Goal: Check status: Check status

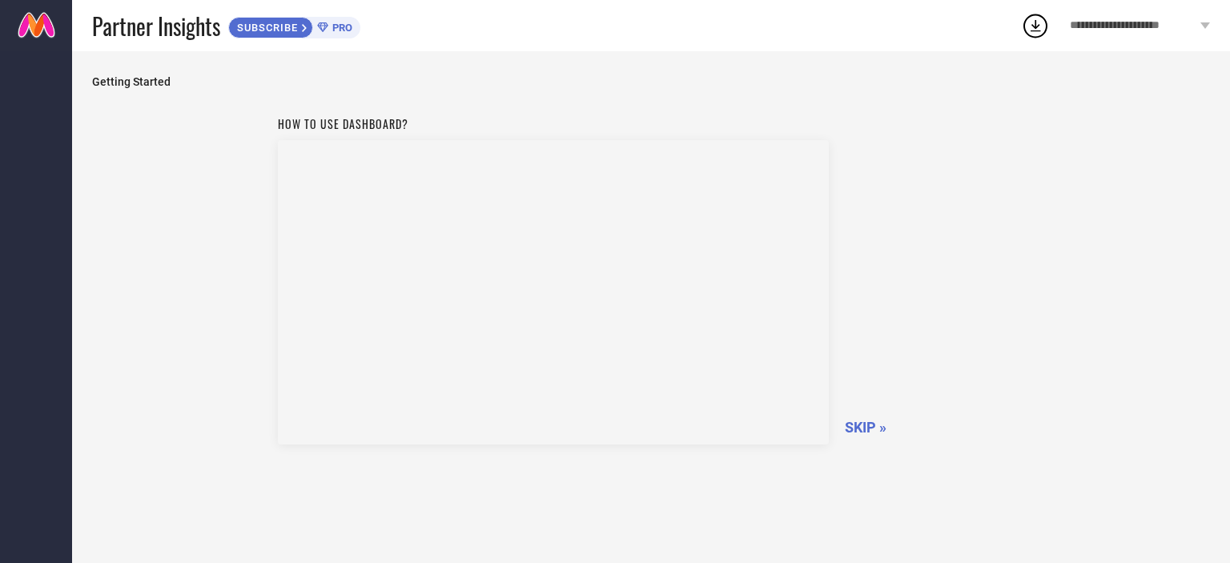
click at [858, 429] on span "SKIP »" at bounding box center [866, 427] width 42 height 17
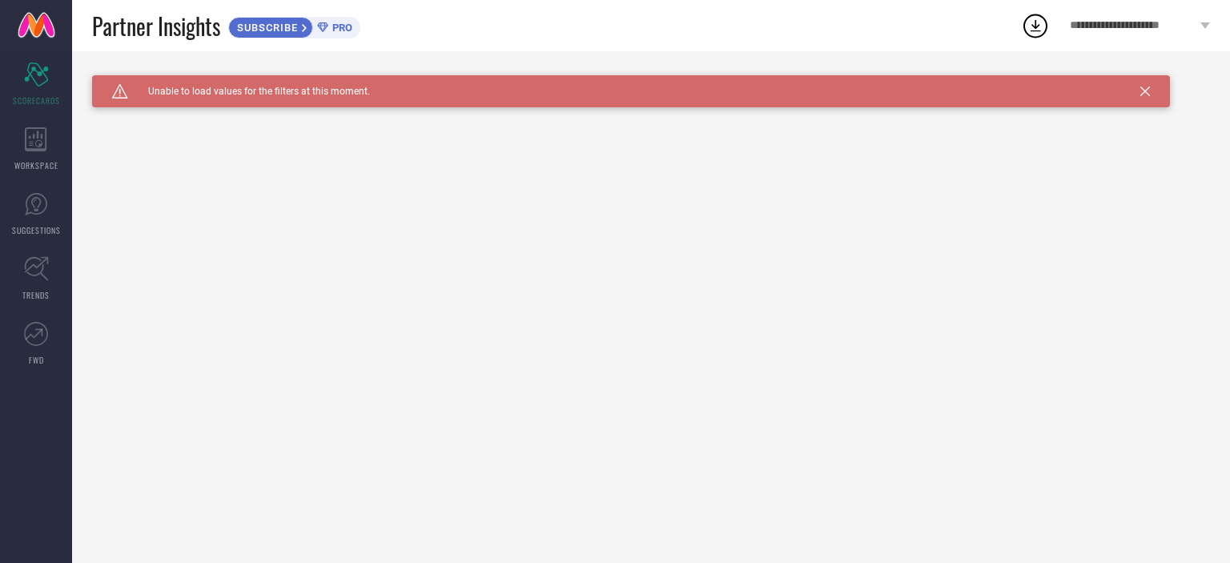
click at [1145, 90] on icon at bounding box center [1146, 92] width 10 height 10
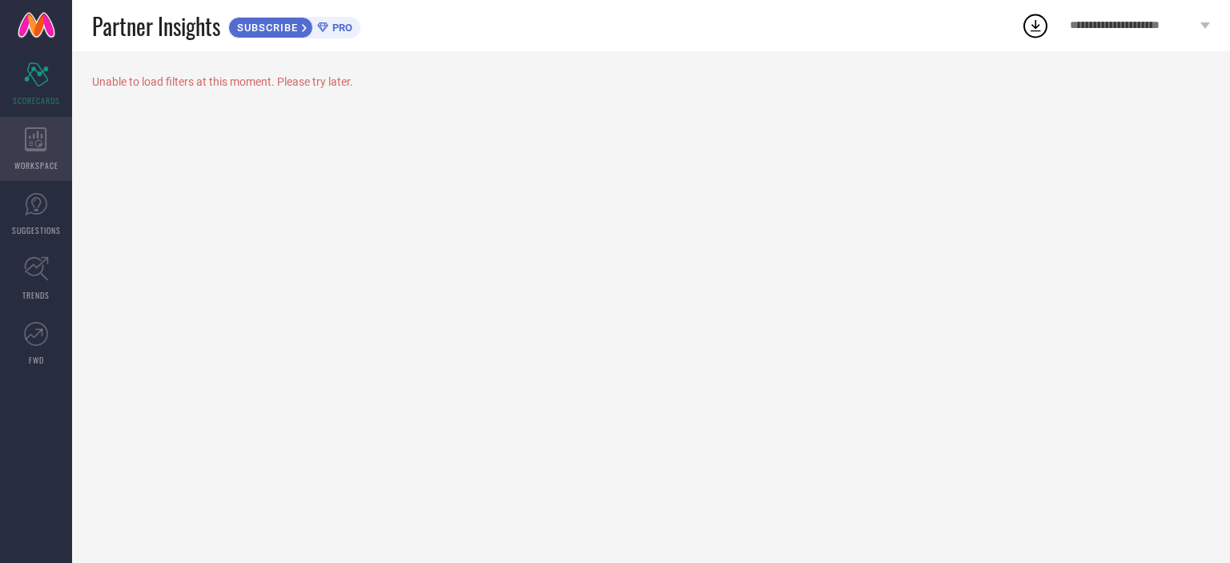
click at [33, 145] on icon at bounding box center [36, 139] width 22 height 24
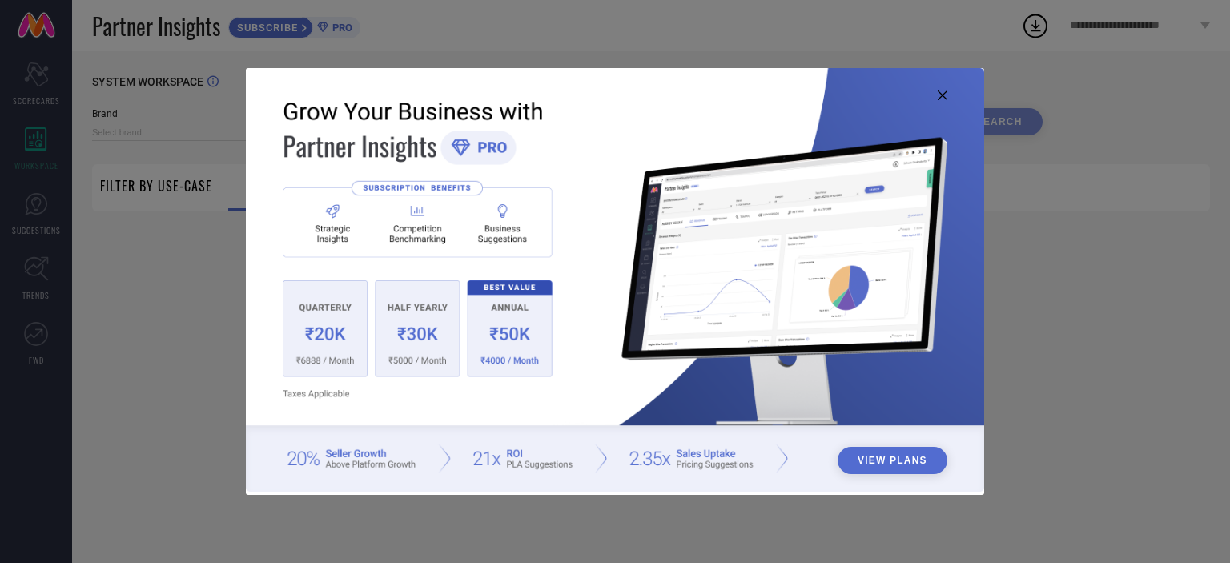
type input "1 STOP FASHION"
type input "All"
click at [894, 452] on button "View Plans" at bounding box center [893, 460] width 110 height 27
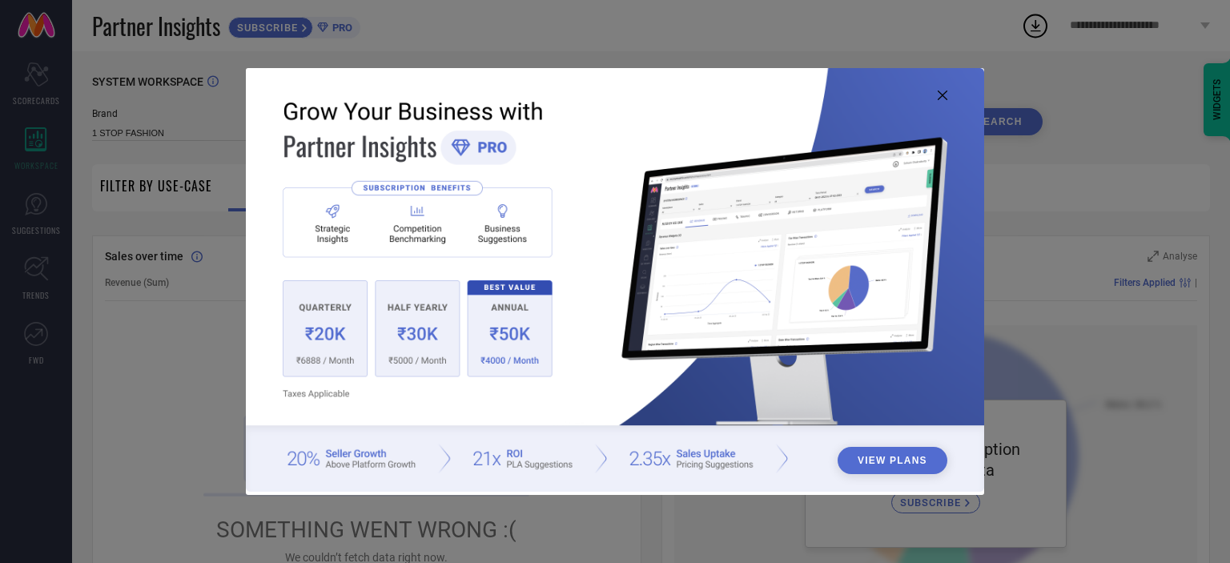
click at [875, 463] on button "View Plans" at bounding box center [893, 460] width 110 height 27
click at [923, 93] on img at bounding box center [615, 280] width 738 height 425
click at [936, 89] on img at bounding box center [615, 280] width 738 height 425
click at [936, 96] on img at bounding box center [615, 280] width 738 height 425
click at [948, 92] on img at bounding box center [615, 280] width 738 height 425
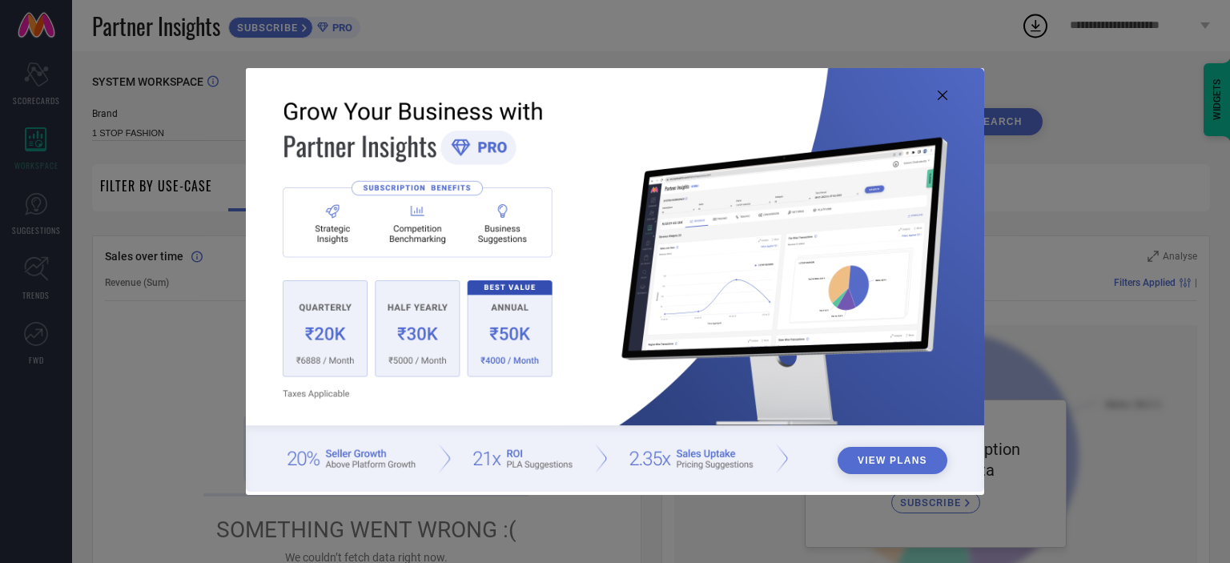
click at [939, 92] on icon at bounding box center [943, 96] width 10 height 10
